Goal: Task Accomplishment & Management: Complete application form

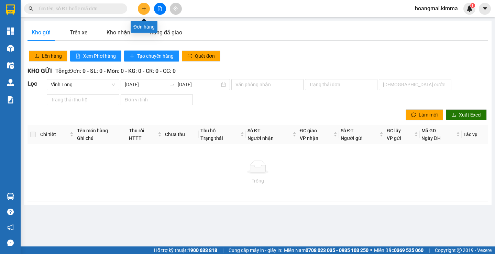
click at [142, 10] on icon "plus" at bounding box center [144, 8] width 5 height 5
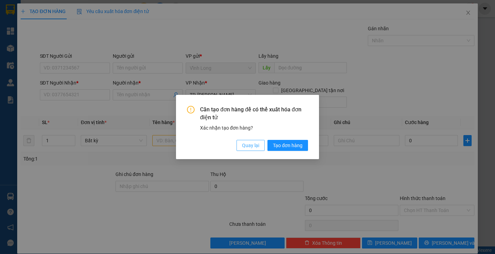
click at [255, 146] on span "Quay lại" at bounding box center [250, 146] width 17 height 8
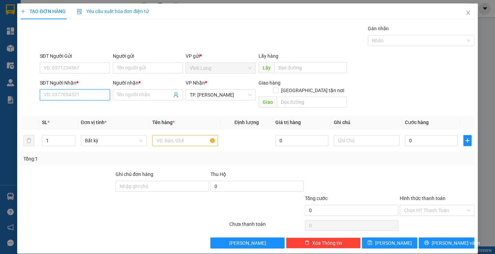
click at [79, 97] on input "SĐT Người Nhận *" at bounding box center [75, 94] width 70 height 11
click at [47, 93] on input "092691" at bounding box center [75, 94] width 70 height 11
click at [91, 110] on div "0942691709 - DIỆU THI" at bounding box center [73, 109] width 61 height 8
type input "0942691709"
type input "DIỆU THI"
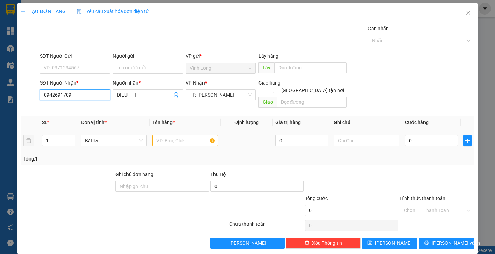
type input "0942691709"
click at [154, 129] on td at bounding box center [185, 140] width 71 height 23
click at [163, 135] on input "text" at bounding box center [185, 140] width 66 height 11
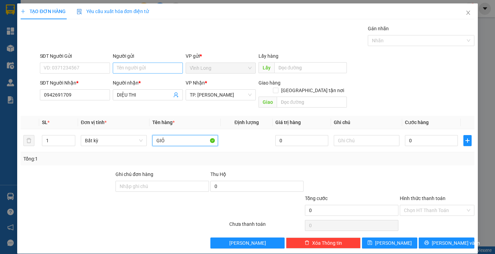
type input "GIỎ"
click at [147, 67] on input "Người gửi" at bounding box center [148, 68] width 70 height 11
type input "N"
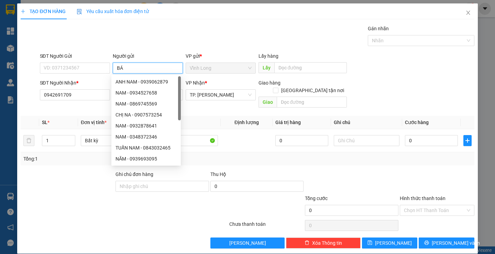
type input "BÁN"
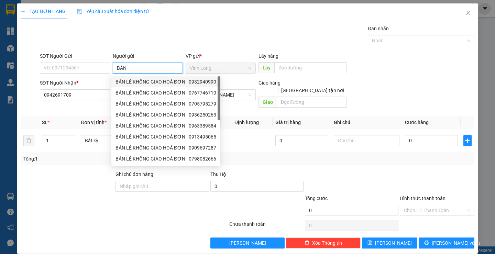
click at [166, 86] on div "BÁN LẺ KHÔNG GIAO HOÁ ĐƠN - 0932940990" at bounding box center [165, 81] width 109 height 11
type input "0932940990"
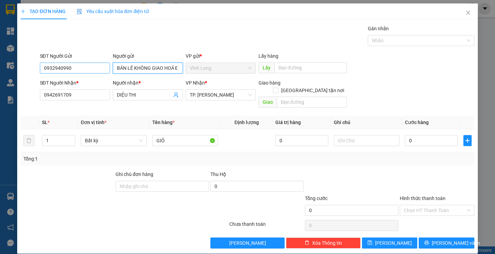
type input "BÁN LẺ KHÔNG GIAO HOÁ ĐƠN"
drag, startPoint x: 89, startPoint y: 67, endPoint x: 0, endPoint y: 80, distance: 90.3
click at [0, 80] on div "TẠO ĐƠN HÀNG Yêu cầu xuất hóa đơn điện tử Transit Pickup Surcharge Ids Transit …" at bounding box center [247, 127] width 495 height 254
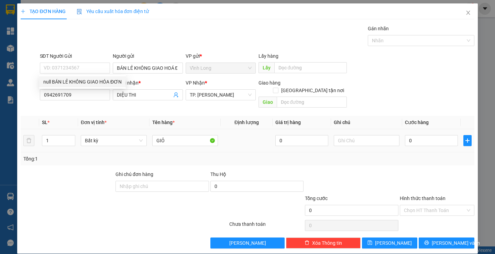
click at [358, 140] on td at bounding box center [366, 140] width 71 height 23
click at [357, 138] on input "text" at bounding box center [367, 140] width 66 height 11
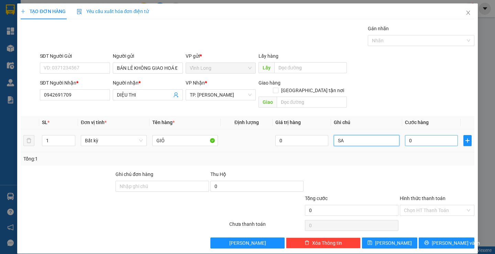
type input "SA"
click at [426, 135] on input "0" at bounding box center [431, 140] width 53 height 11
type input "4"
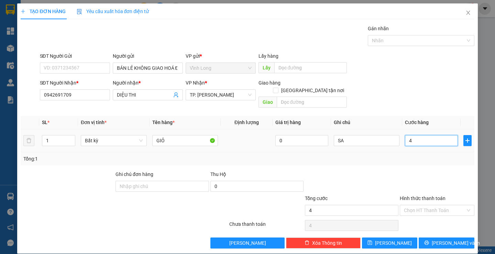
type input "40"
type input "40.000"
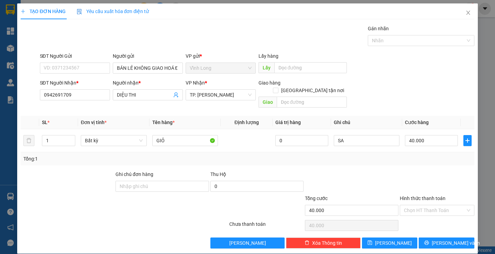
click at [426, 172] on div at bounding box center [437, 182] width 76 height 24
click at [429, 205] on input "Hình thức thanh toán" at bounding box center [435, 210] width 62 height 10
click at [430, 218] on div "Tại văn phòng" at bounding box center [432, 217] width 65 height 8
type input "0"
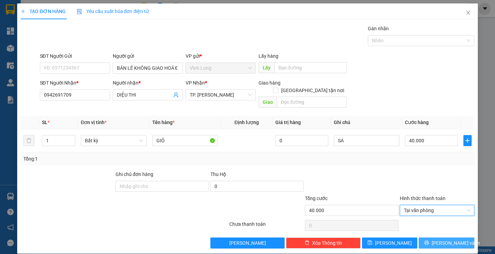
click at [436, 238] on button "[PERSON_NAME] và In" at bounding box center [446, 243] width 55 height 11
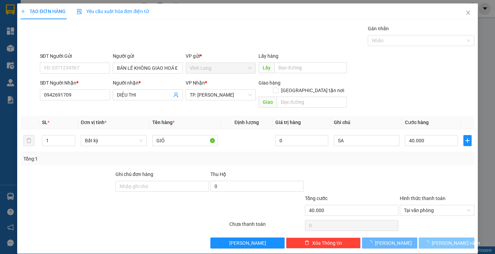
click at [436, 238] on button "[PERSON_NAME] và In" at bounding box center [446, 243] width 55 height 11
click at [436, 231] on main at bounding box center [247, 123] width 495 height 246
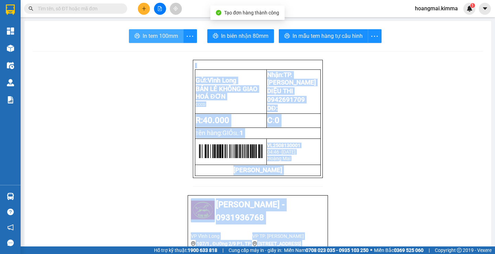
click at [140, 30] on button "In tem 100mm" at bounding box center [156, 36] width 55 height 14
click at [141, 30] on button "In tem 100mm" at bounding box center [156, 36] width 55 height 14
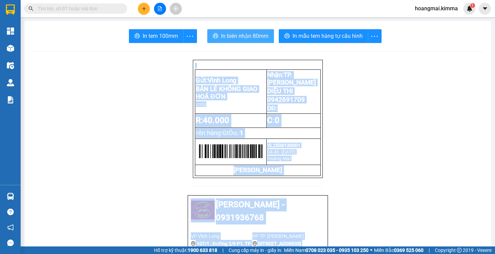
click at [221, 36] on span "In biên nhận 80mm" at bounding box center [244, 36] width 47 height 9
